Goal: Task Accomplishment & Management: Complete application form

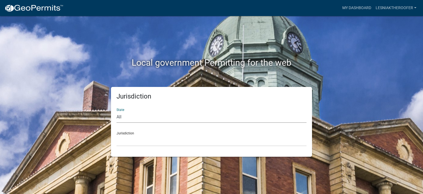
click at [127, 116] on select "All [US_STATE] [US_STATE] [US_STATE] [US_STATE] [US_STATE] [US_STATE] [US_STATE…" at bounding box center [211, 116] width 190 height 11
select select "[US_STATE]"
click at [116, 111] on select "All [US_STATE] [US_STATE] [US_STATE] [US_STATE] [US_STATE] [US_STATE] [US_STATE…" at bounding box center [211, 116] width 190 height 11
click at [124, 140] on select "City of [GEOGRAPHIC_DATA], [US_STATE] City of [GEOGRAPHIC_DATA], [US_STATE] Cit…" at bounding box center [211, 140] width 190 height 11
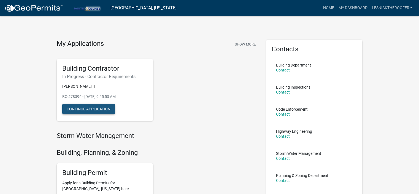
click at [70, 108] on button "Continue Application" at bounding box center [88, 109] width 53 height 10
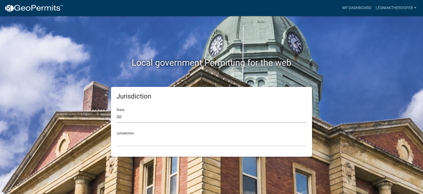
click at [125, 115] on select "All [US_STATE] [US_STATE] [US_STATE] [US_STATE] [US_STATE] [US_STATE] [US_STATE…" at bounding box center [211, 116] width 190 height 11
select select "[US_STATE]"
click at [116, 111] on select "All [US_STATE] [US_STATE] [US_STATE] [US_STATE] [US_STATE] [US_STATE] [US_STATE…" at bounding box center [211, 116] width 190 height 11
click at [121, 139] on select "City of [GEOGRAPHIC_DATA], [US_STATE] City of [GEOGRAPHIC_DATA], [US_STATE] Cit…" at bounding box center [211, 140] width 190 height 11
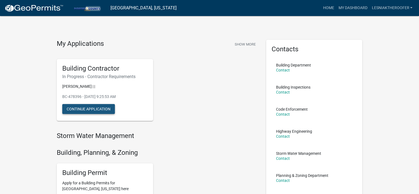
click at [103, 106] on button "Continue Application" at bounding box center [88, 109] width 53 height 10
